Goal: Task Accomplishment & Management: Use online tool/utility

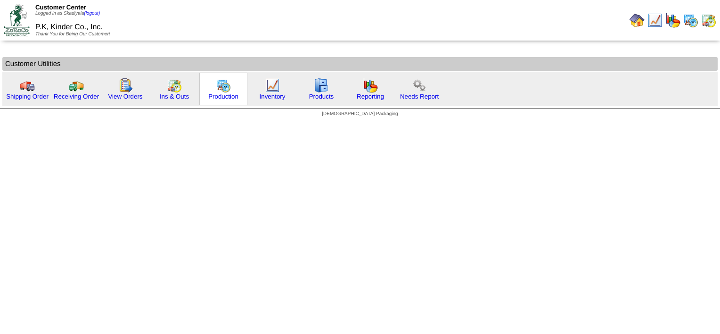
click at [219, 89] on img at bounding box center [223, 85] width 15 height 15
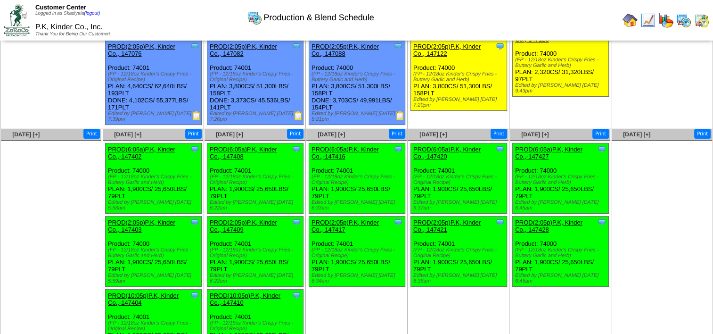
scroll to position [141, 0]
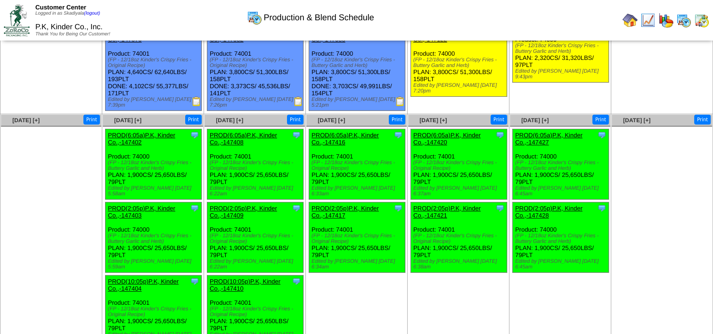
click at [365, 149] on div "Clone Item PROD(6:05a)P.K, Kinder Co.,-147416 P.K, Kinder Co., Inc. ScheduleID:…" at bounding box center [357, 164] width 96 height 70
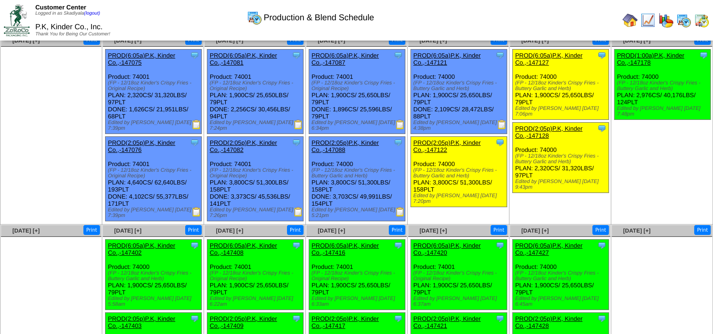
scroll to position [0, 0]
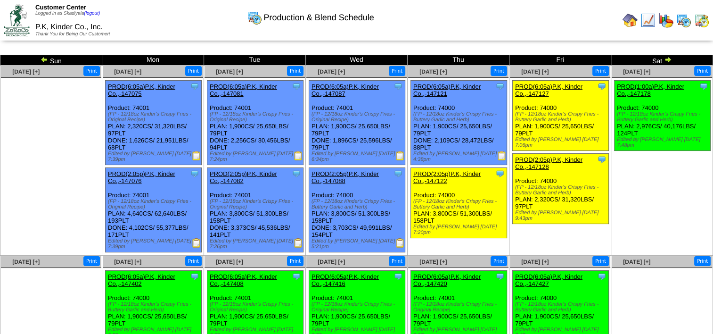
click at [669, 59] on img at bounding box center [668, 60] width 8 height 8
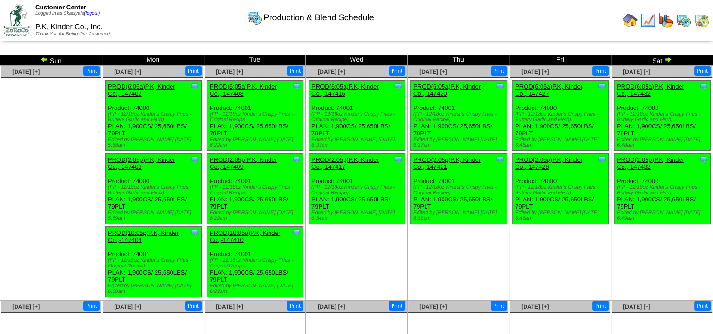
click at [669, 58] on img at bounding box center [668, 60] width 8 height 8
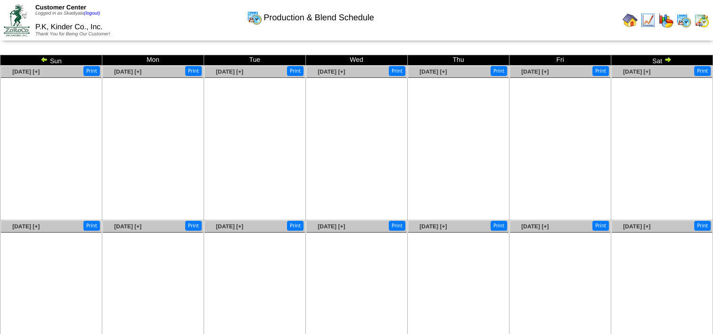
click at [44, 60] on img at bounding box center [45, 60] width 8 height 8
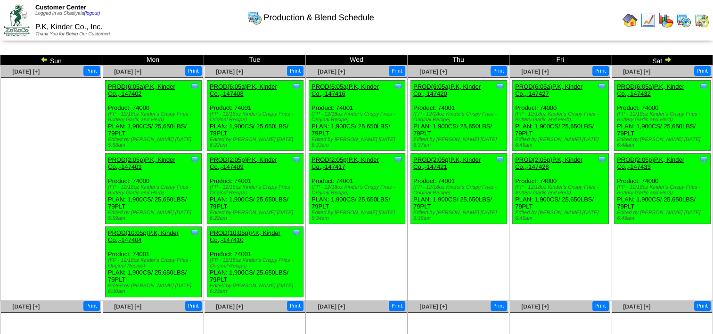
click at [668, 60] on img at bounding box center [668, 60] width 8 height 8
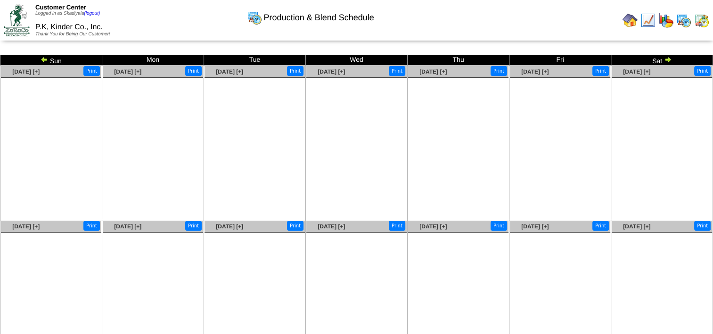
click at [668, 59] on img at bounding box center [668, 60] width 8 height 8
click at [43, 58] on img at bounding box center [45, 60] width 8 height 8
click at [45, 58] on img at bounding box center [45, 60] width 8 height 8
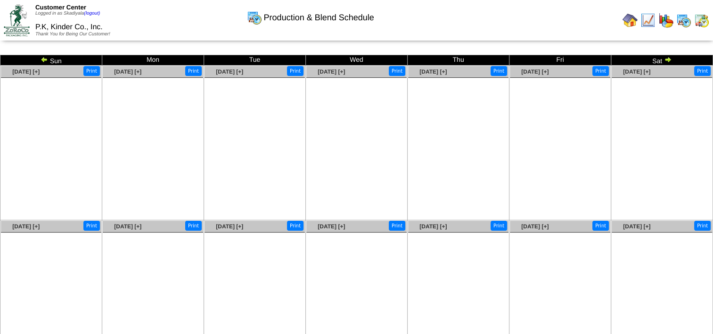
click at [45, 58] on img at bounding box center [45, 60] width 8 height 8
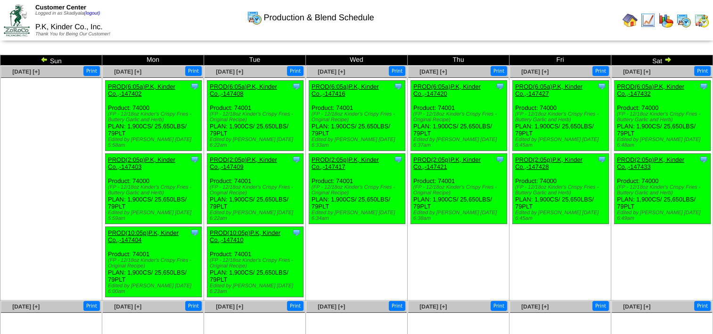
click at [668, 58] on img at bounding box center [668, 60] width 8 height 8
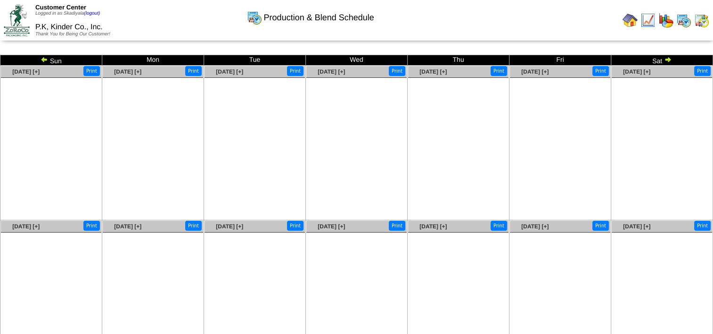
click at [43, 60] on img at bounding box center [45, 60] width 8 height 8
